Goal: Task Accomplishment & Management: Use online tool/utility

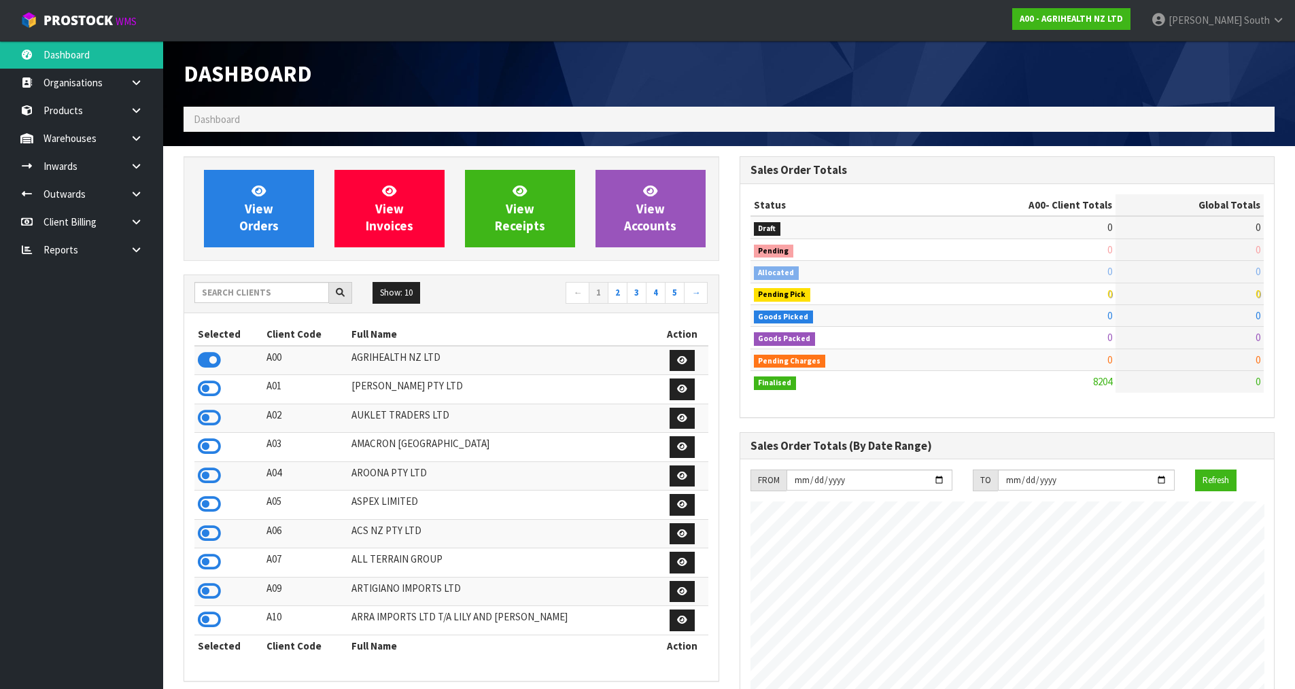
scroll to position [1029, 555]
click at [262, 292] on input "text" at bounding box center [261, 292] width 135 height 21
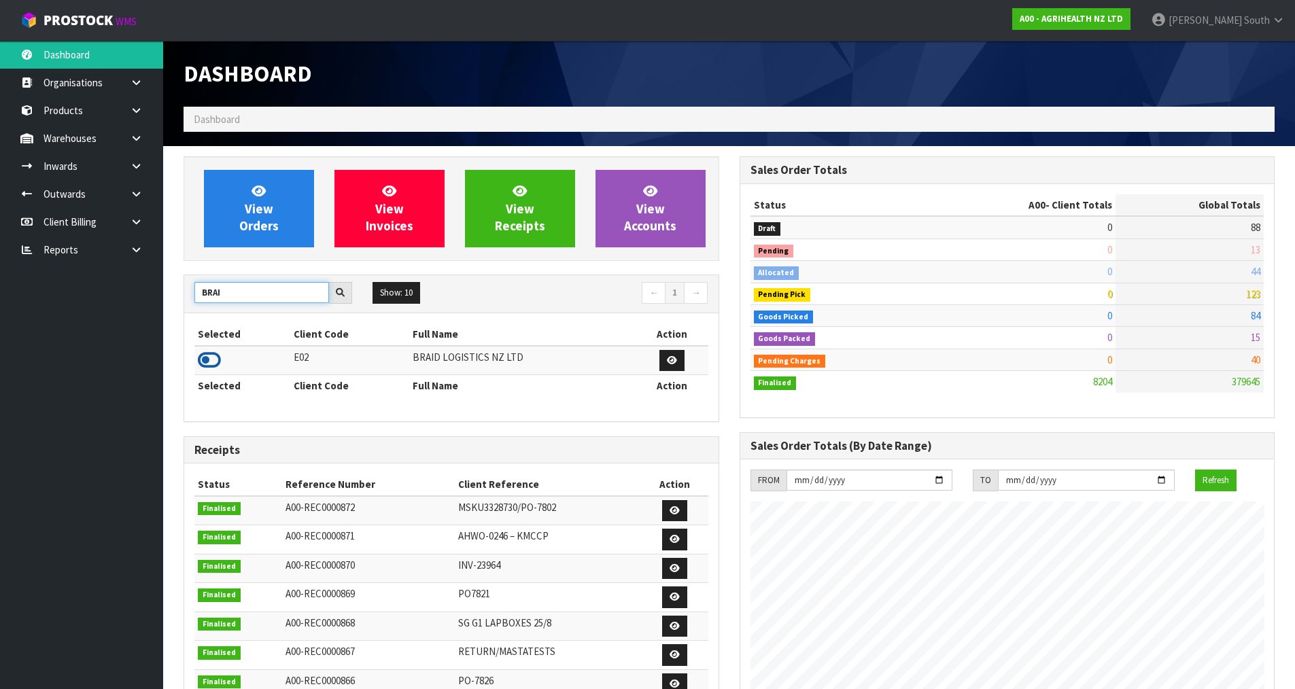
type input "BRAI"
click at [209, 357] on icon at bounding box center [209, 360] width 23 height 20
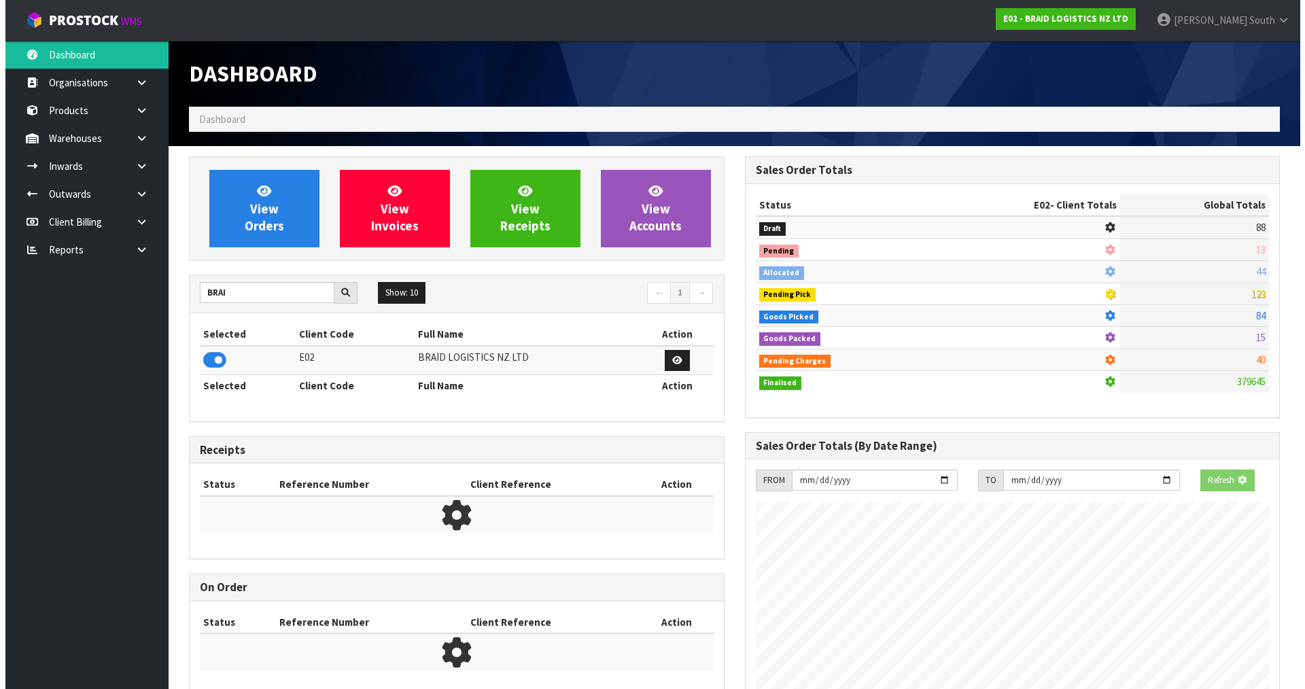
scroll to position [875, 555]
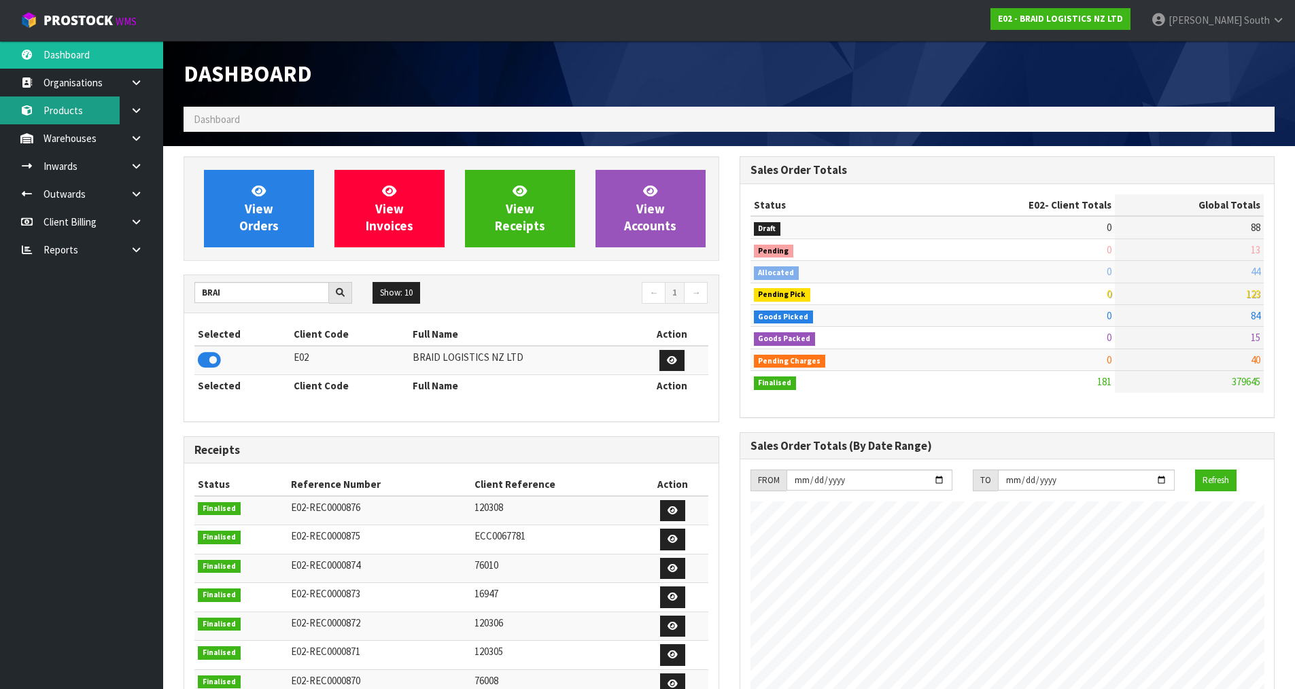
click at [76, 104] on link "Products" at bounding box center [81, 110] width 163 height 28
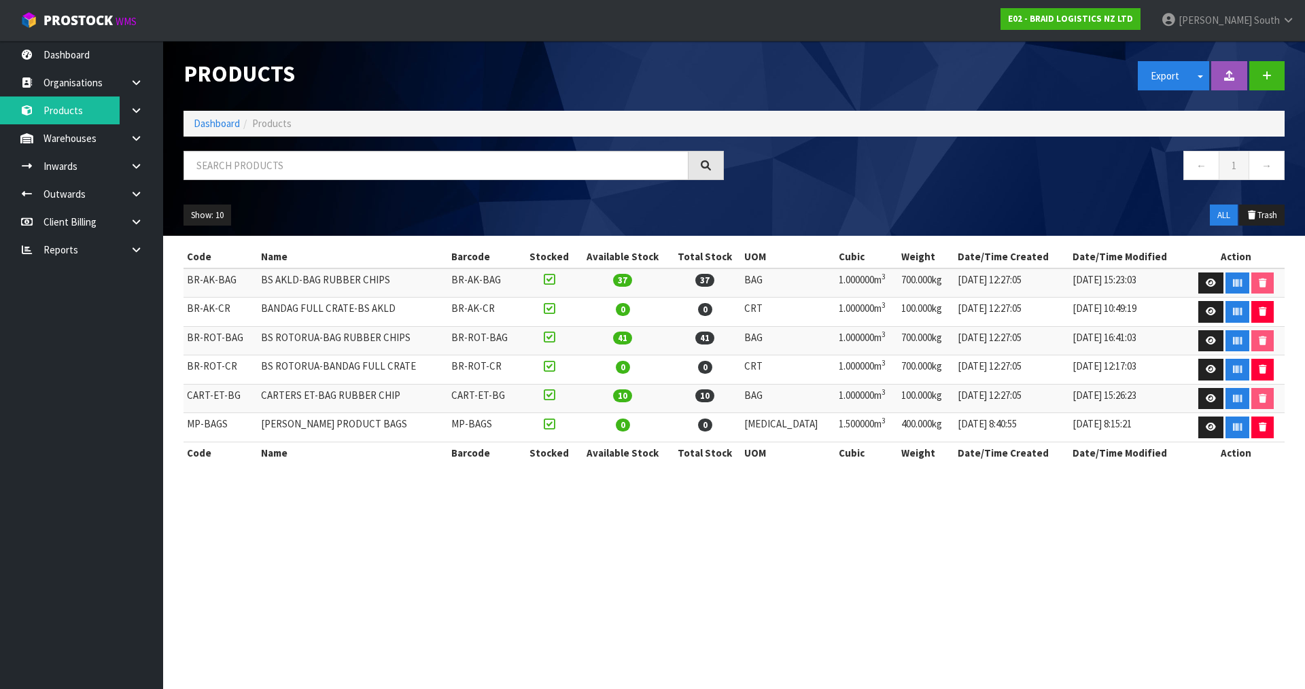
click at [743, 232] on div "Show: 10 5 10 25 50 ALL Trash" at bounding box center [733, 215] width 1121 height 42
drag, startPoint x: 183, startPoint y: 395, endPoint x: 437, endPoint y: 391, distance: 253.5
click at [437, 391] on tr "CART-ET-BG CARTERS ET-BAG RUBBER CHIP CART-ET-BG 10 10 BAG 1.000000m 3 100.000k…" at bounding box center [733, 398] width 1101 height 29
click at [431, 392] on td "CARTERS ET-BAG RUBBER CHIP" at bounding box center [353, 398] width 190 height 29
drag, startPoint x: 635, startPoint y: 393, endPoint x: 750, endPoint y: 391, distance: 114.2
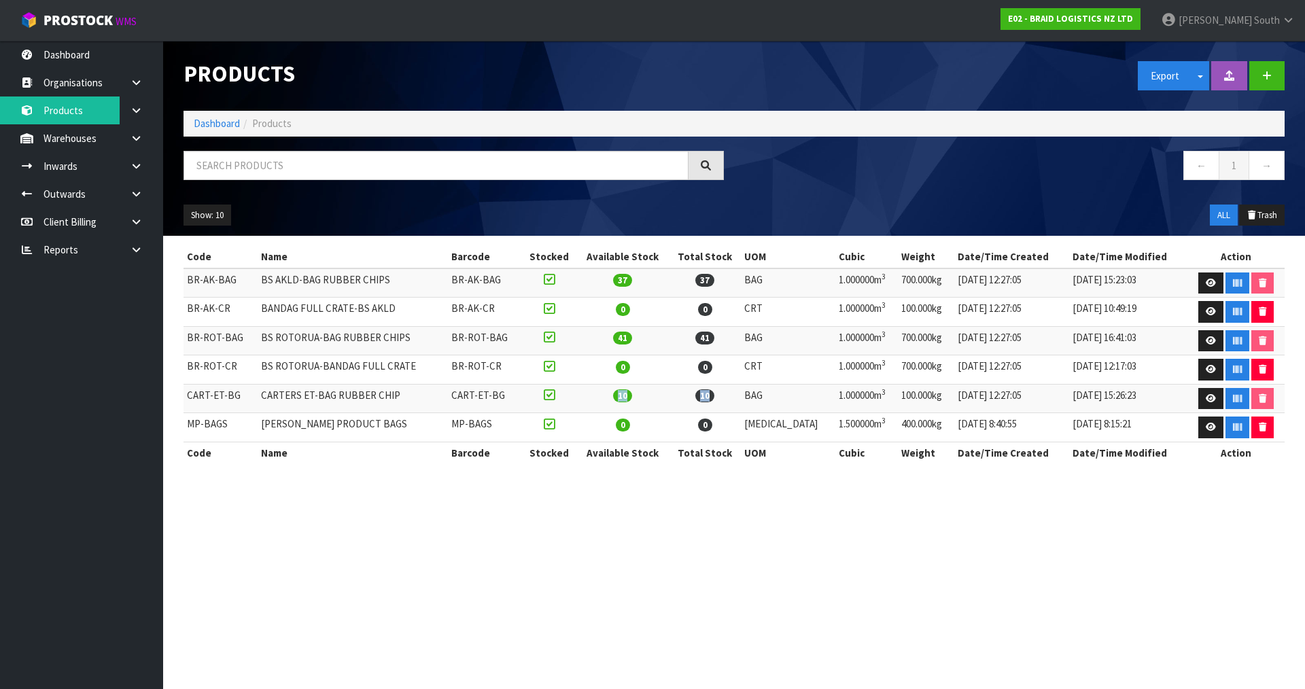
click at [750, 391] on tr "CART-ET-BG CARTERS ET-BAG RUBBER CHIP CART-ET-BG 10 10 BAG 1.000000m 3 100.000k…" at bounding box center [733, 398] width 1101 height 29
click at [714, 396] on span "10" at bounding box center [704, 395] width 19 height 13
drag, startPoint x: 633, startPoint y: 398, endPoint x: 759, endPoint y: 391, distance: 125.9
click at [759, 391] on tr "CART-ET-BG CARTERS ET-BAG RUBBER CHIP CART-ET-BG 10 10 BAG 1.000000m 3 100.000k…" at bounding box center [733, 398] width 1101 height 29
click at [664, 393] on td "10" at bounding box center [622, 398] width 92 height 29
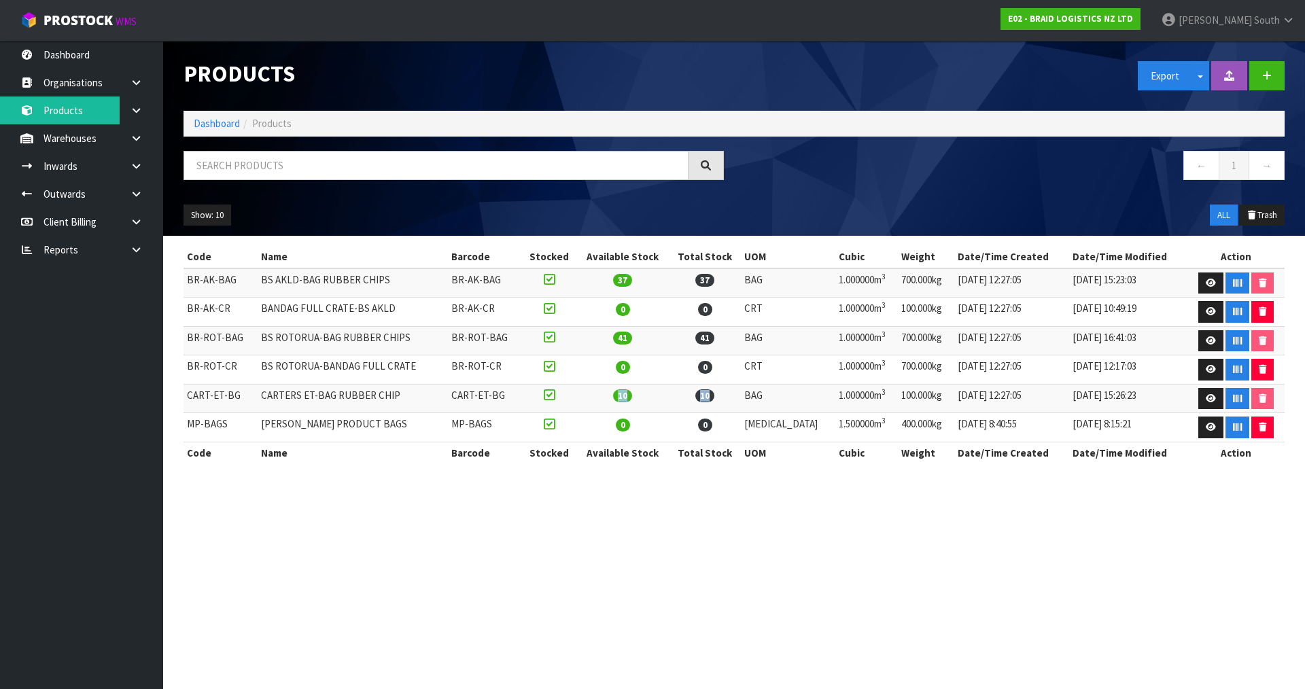
drag, startPoint x: 635, startPoint y: 394, endPoint x: 749, endPoint y: 391, distance: 114.2
click at [749, 391] on tr "CART-ET-BG CARTERS ET-BAG RUBBER CHIP CART-ET-BG 10 10 BAG 1.000000m 3 100.000k…" at bounding box center [733, 398] width 1101 height 29
drag, startPoint x: 635, startPoint y: 395, endPoint x: 645, endPoint y: 394, distance: 9.5
click at [632, 395] on span "10" at bounding box center [622, 395] width 19 height 13
click at [632, 394] on span "10" at bounding box center [622, 395] width 19 height 13
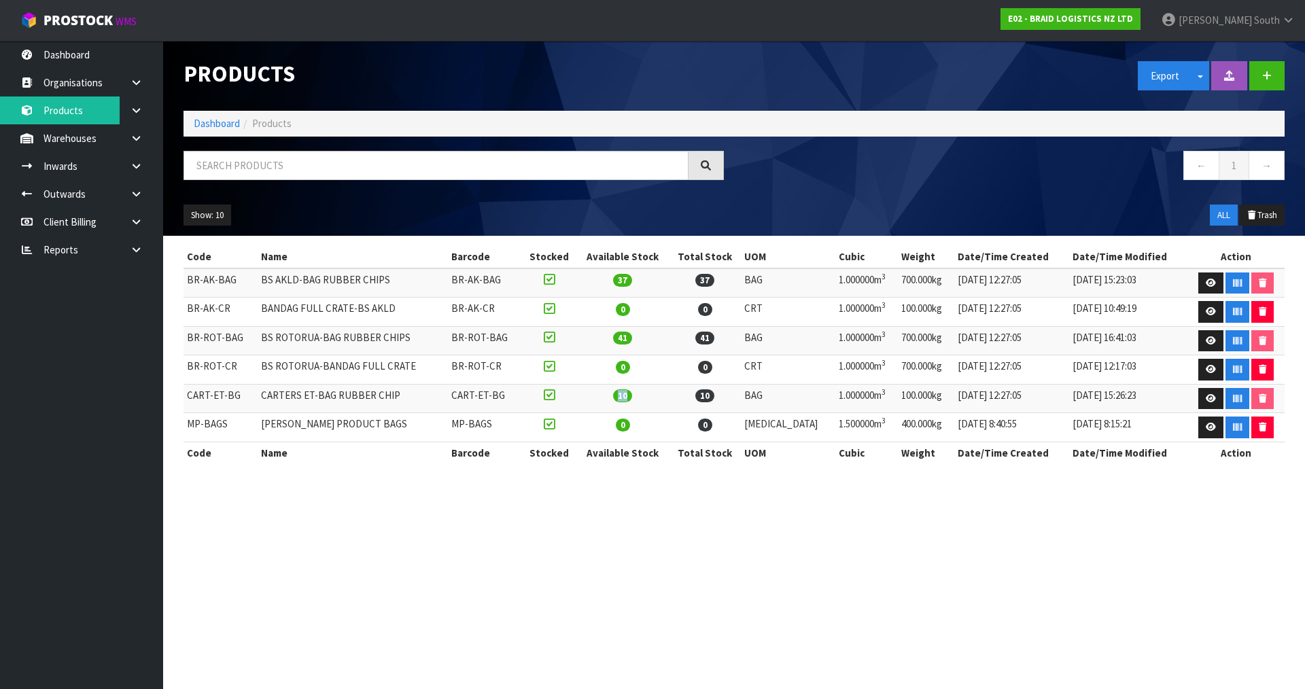
drag, startPoint x: 637, startPoint y: 397, endPoint x: 647, endPoint y: 395, distance: 9.7
click at [632, 395] on span "10" at bounding box center [622, 395] width 19 height 13
drag, startPoint x: 636, startPoint y: 396, endPoint x: 647, endPoint y: 396, distance: 10.9
click at [632, 396] on span "10" at bounding box center [622, 395] width 19 height 13
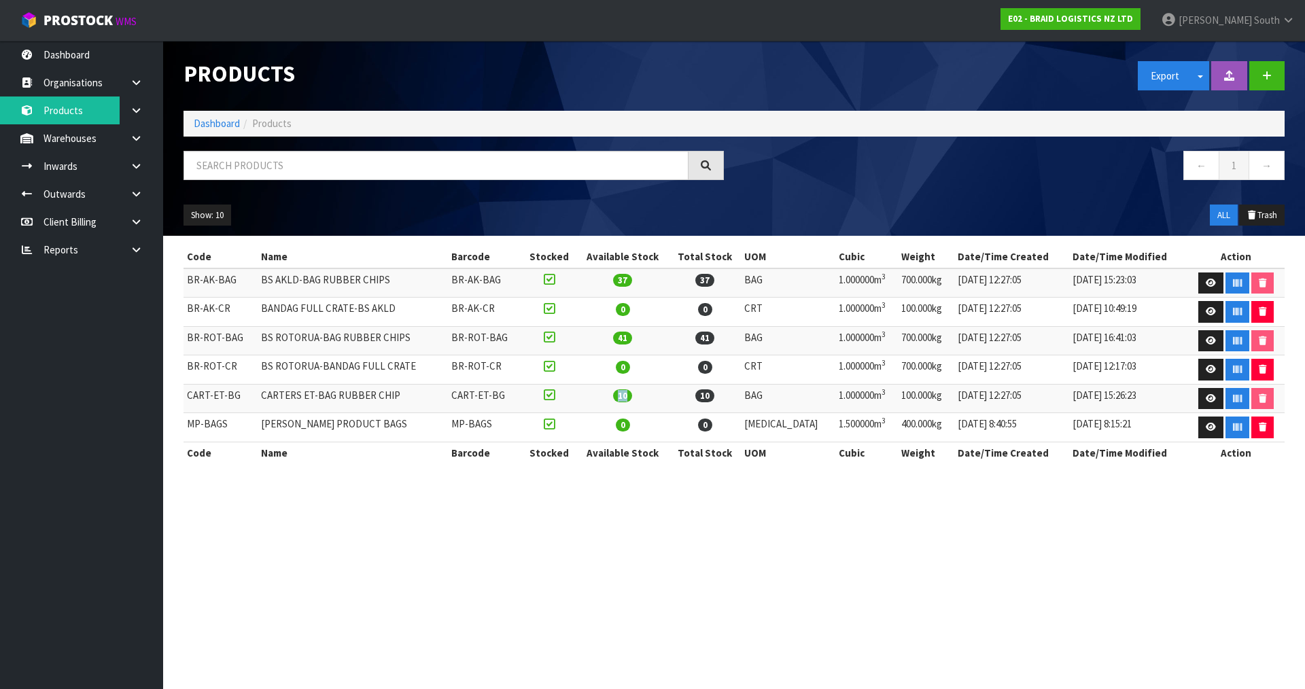
click at [632, 395] on span "10" at bounding box center [622, 395] width 19 height 13
click at [692, 505] on section "Products Export Split button! SOH Summary Measurements Dangerous Goods Import P…" at bounding box center [652, 344] width 1305 height 689
click at [650, 394] on td "10" at bounding box center [622, 398] width 92 height 29
click at [632, 396] on span "10" at bounding box center [622, 395] width 19 height 13
drag, startPoint x: 646, startPoint y: 398, endPoint x: 634, endPoint y: 397, distance: 11.6
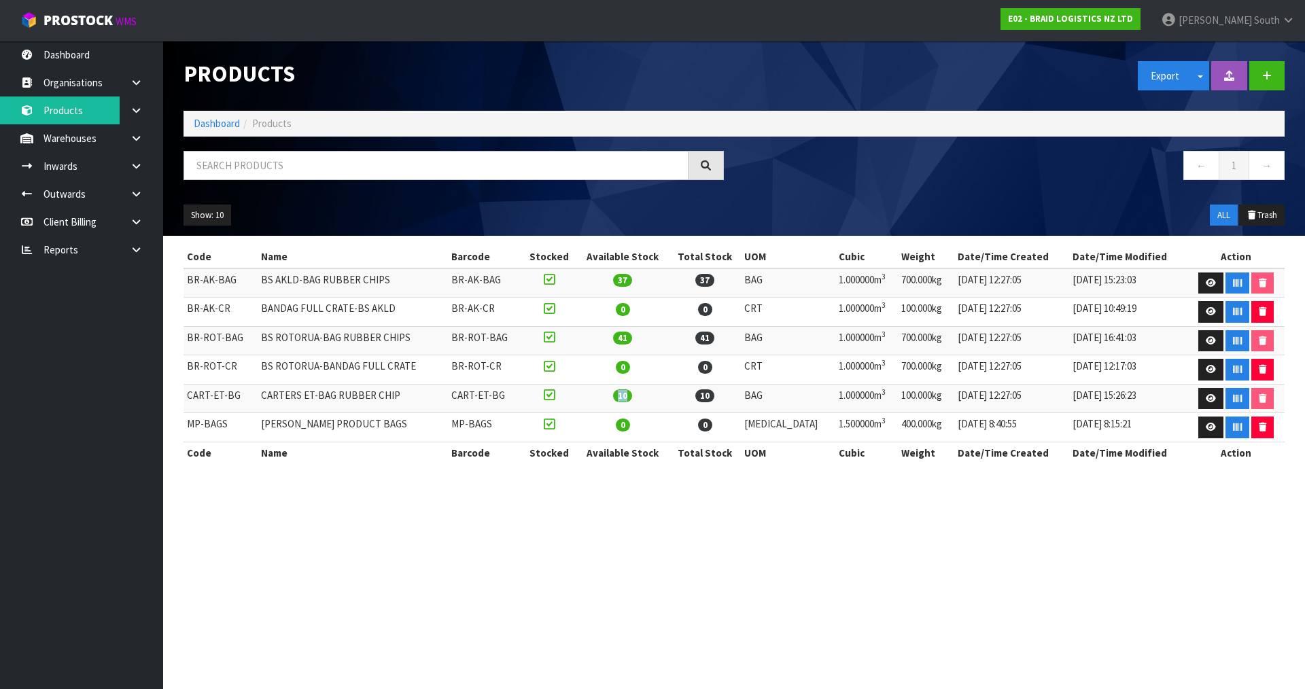
click at [632, 397] on span "10" at bounding box center [622, 395] width 19 height 13
click at [632, 395] on span "10" at bounding box center [622, 395] width 19 height 13
click at [707, 538] on section "Products Export Split button! SOH Summary Measurements Dangerous Goods Import P…" at bounding box center [652, 344] width 1305 height 689
click at [629, 548] on section "Products Export Split button! SOH Summary Measurements Dangerous Goods Import P…" at bounding box center [652, 344] width 1305 height 689
